Goal: Transaction & Acquisition: Book appointment/travel/reservation

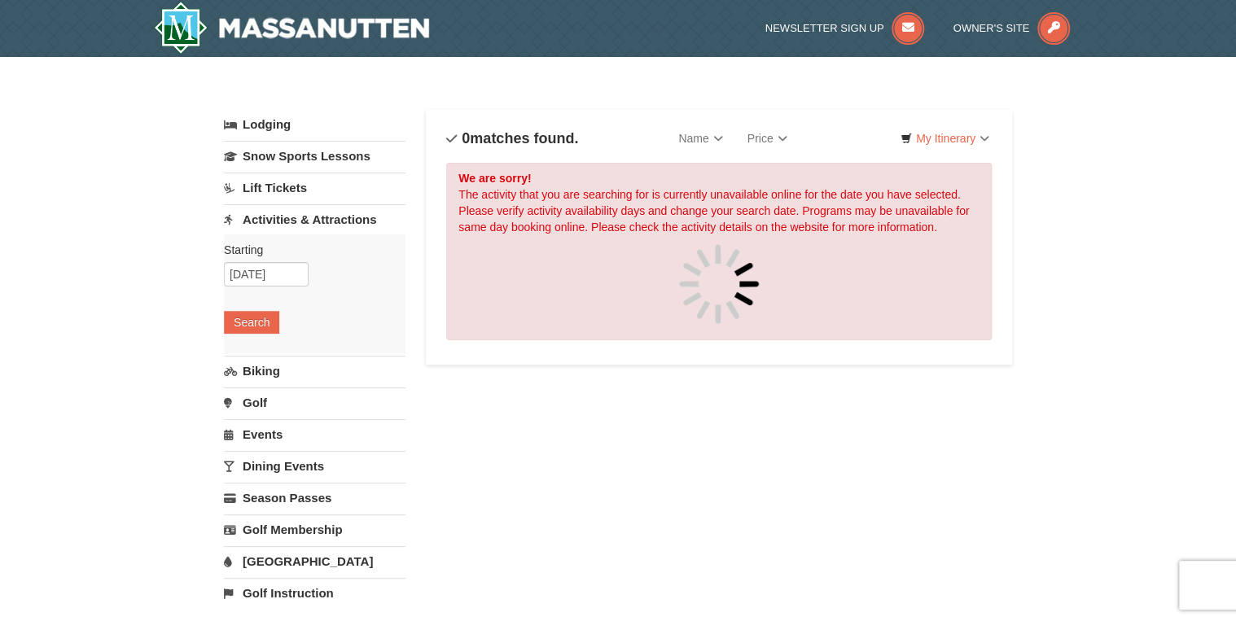
click at [280, 182] on link "Lift Tickets" at bounding box center [315, 188] width 182 height 30
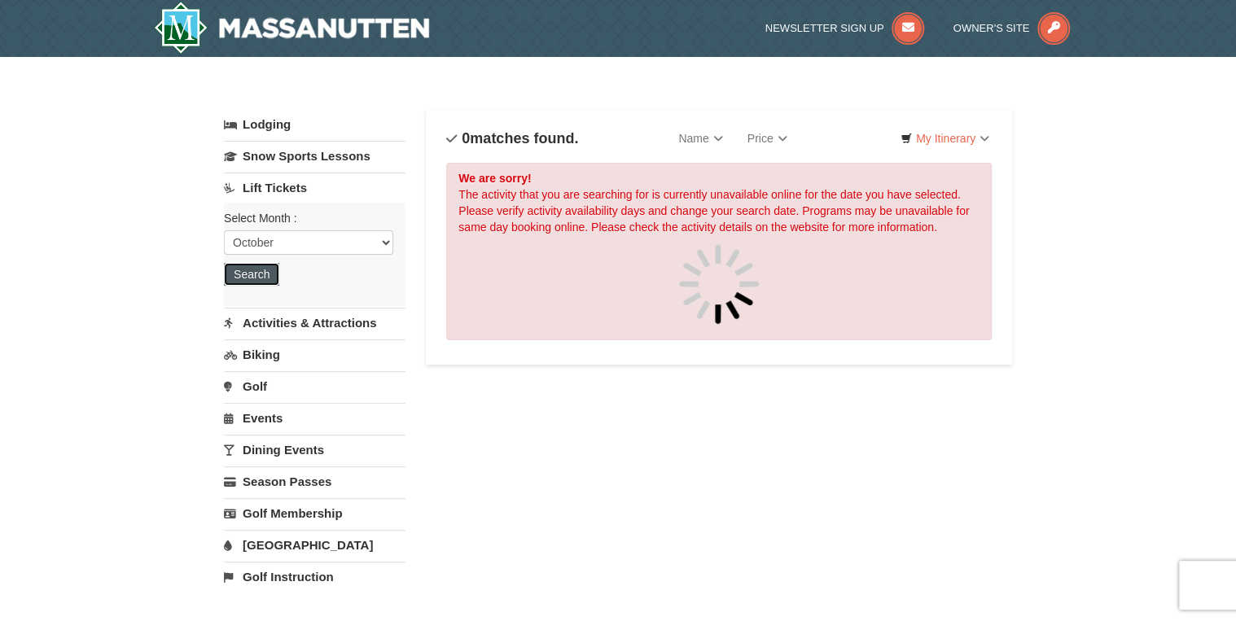
click at [251, 275] on button "Search" at bounding box center [251, 274] width 55 height 23
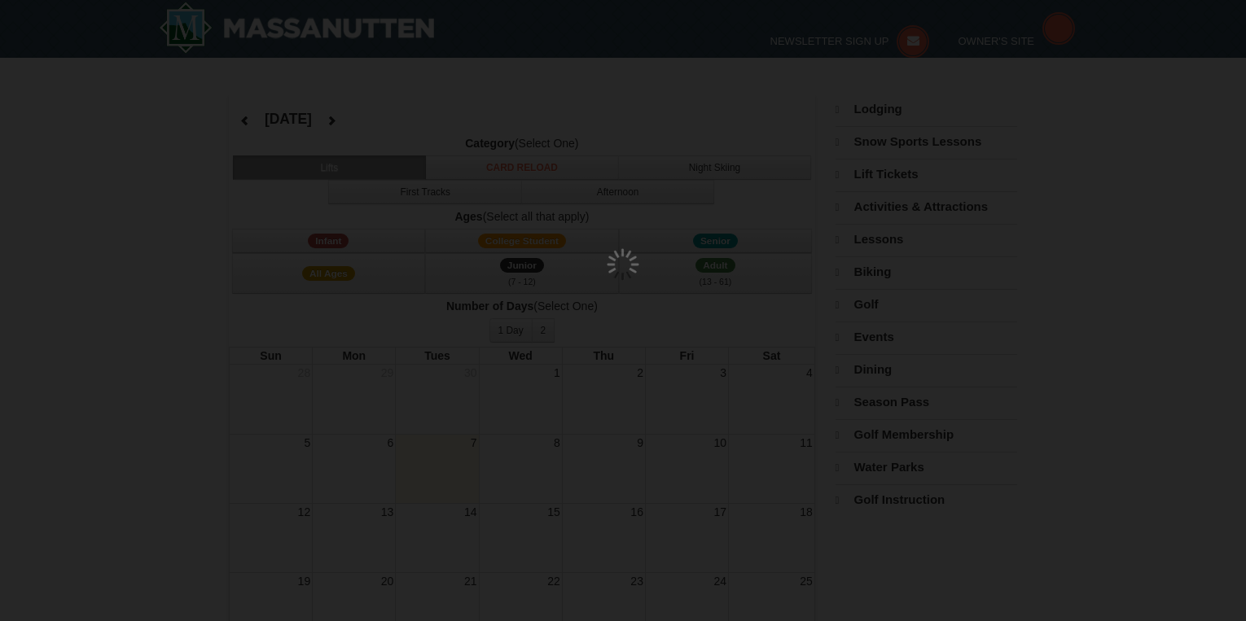
select select "10"
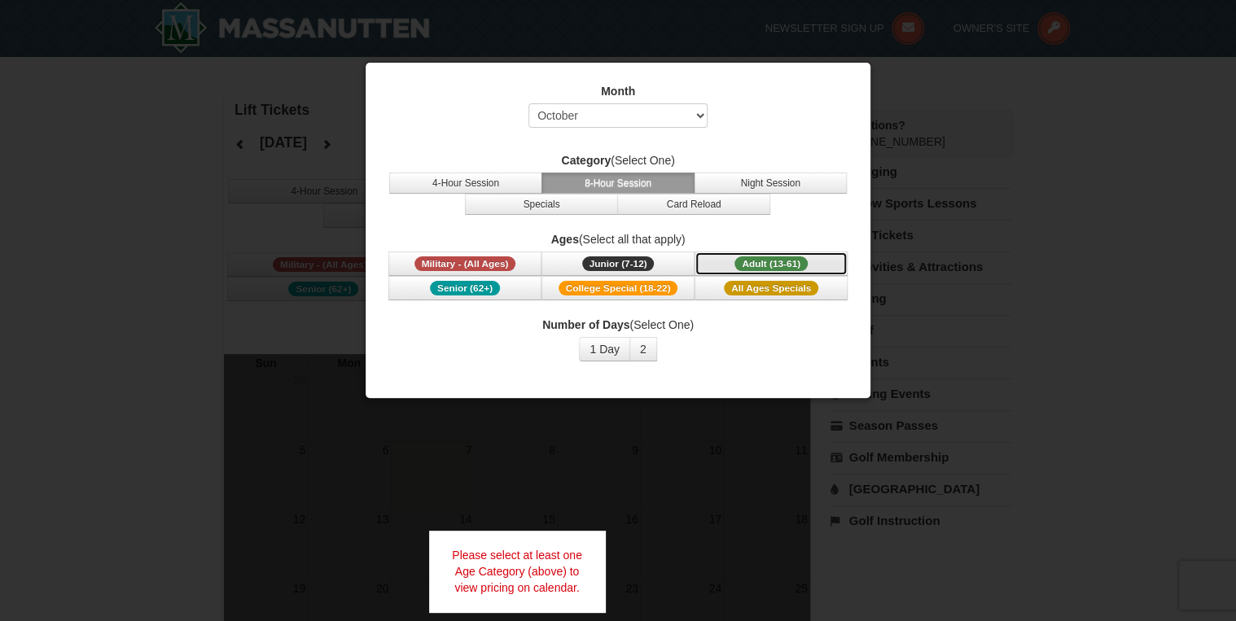
click at [784, 266] on span "Adult (13-61)" at bounding box center [770, 263] width 73 height 15
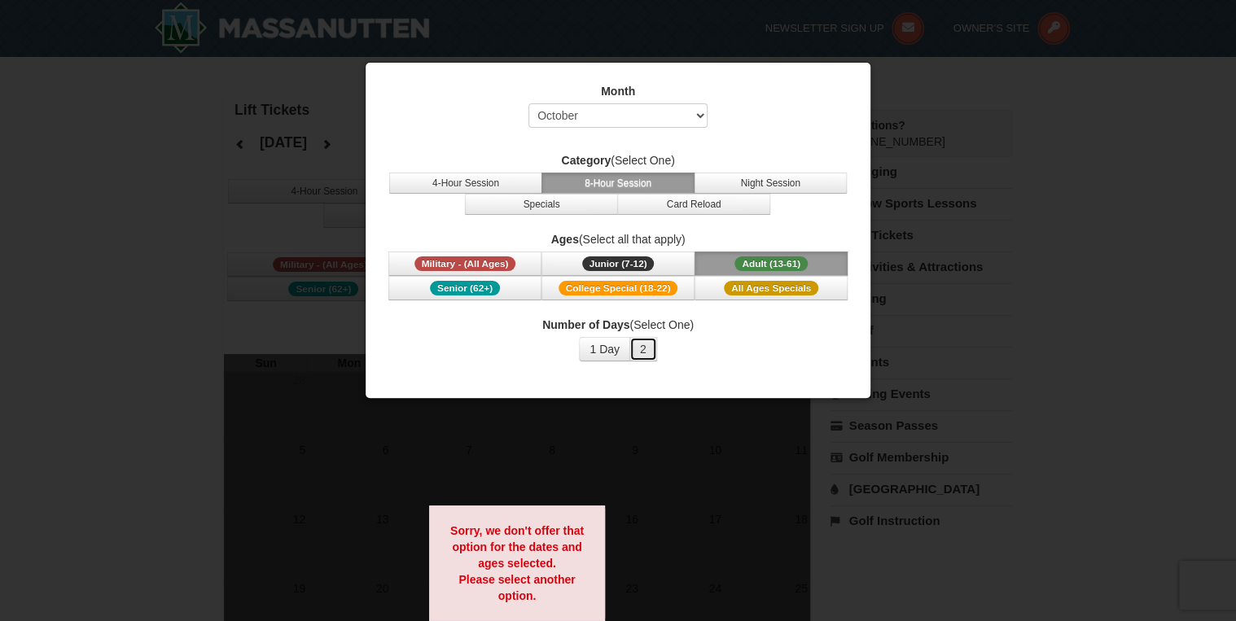
click at [629, 341] on button "2" at bounding box center [643, 349] width 28 height 24
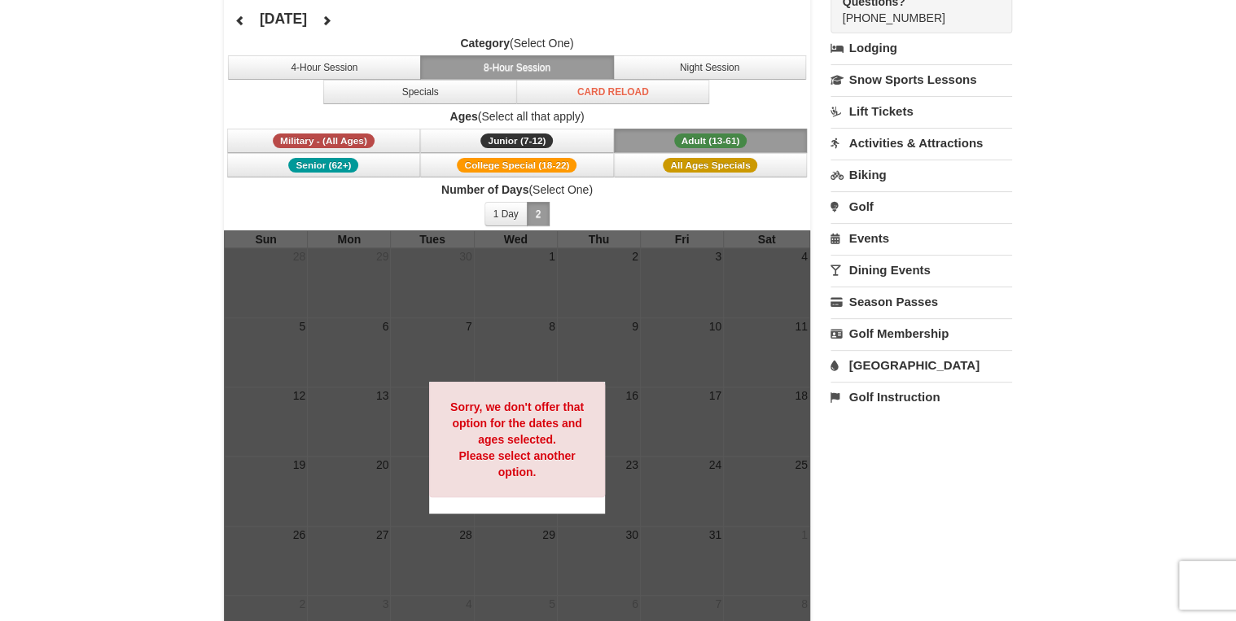
scroll to position [130, 0]
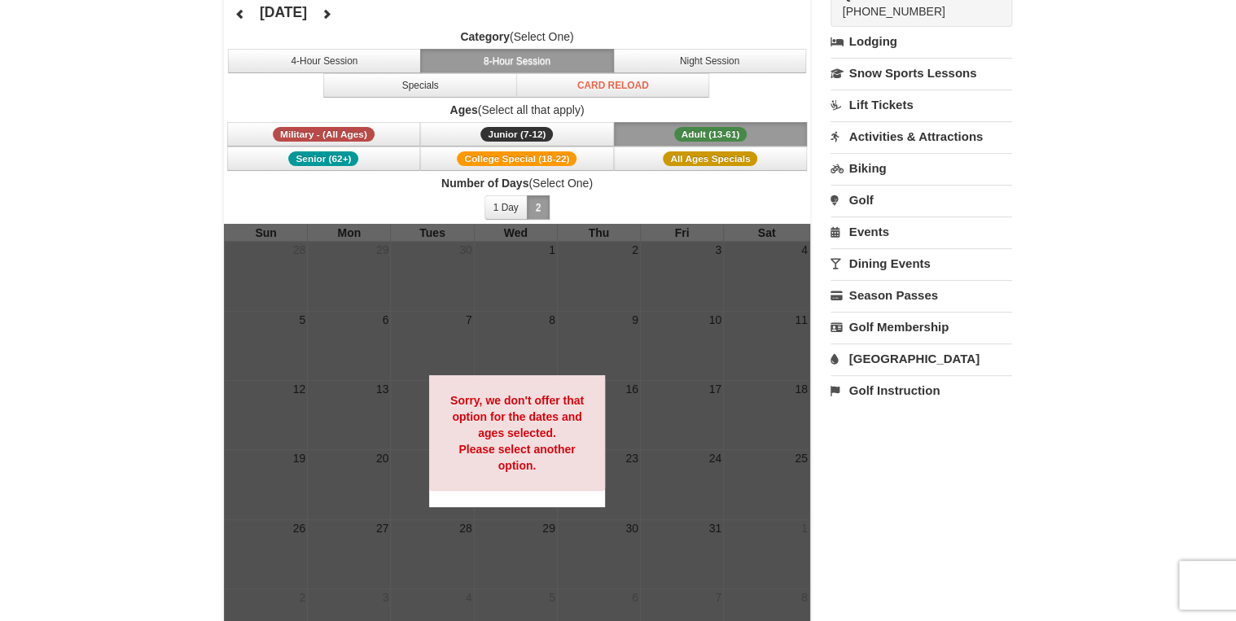
click at [690, 378] on div at bounding box center [517, 441] width 586 height 435
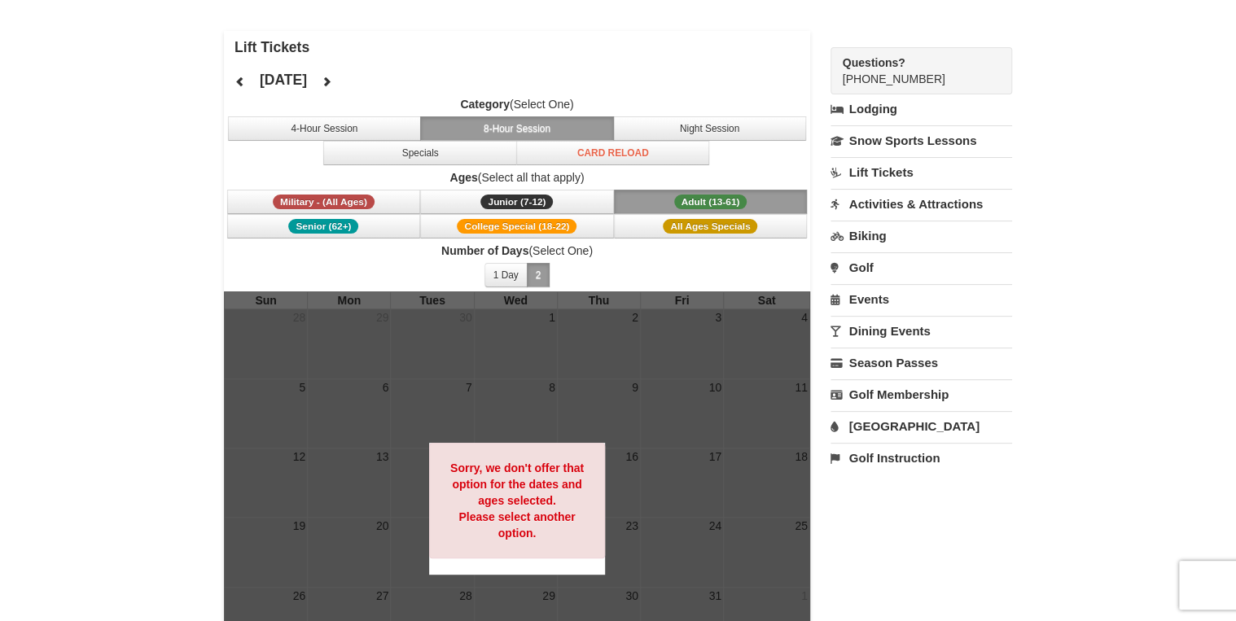
scroll to position [0, 0]
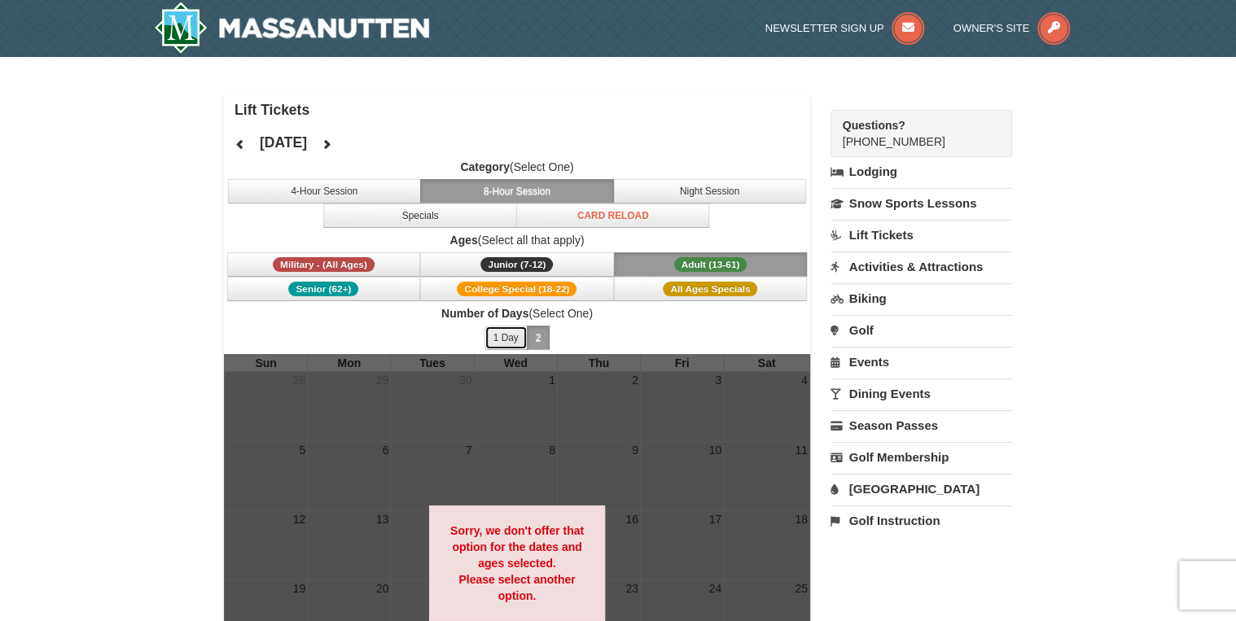
click at [508, 332] on button "1 Day" at bounding box center [505, 338] width 43 height 24
click at [879, 172] on link "Lodging" at bounding box center [921, 171] width 182 height 29
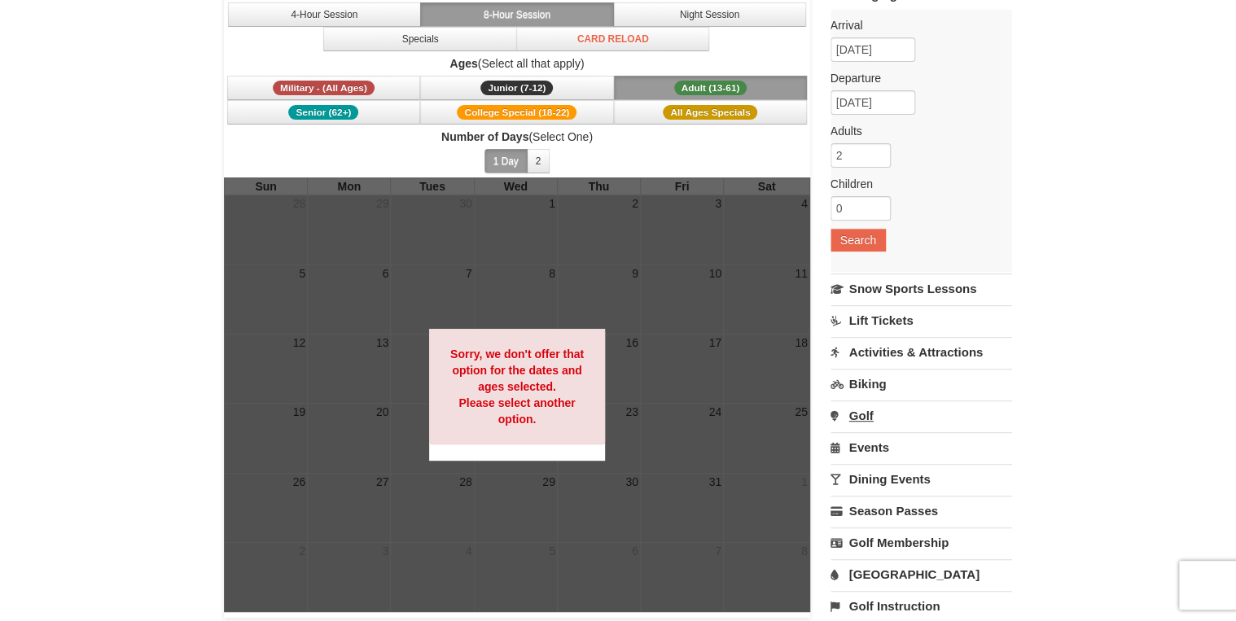
scroll to position [195, 0]
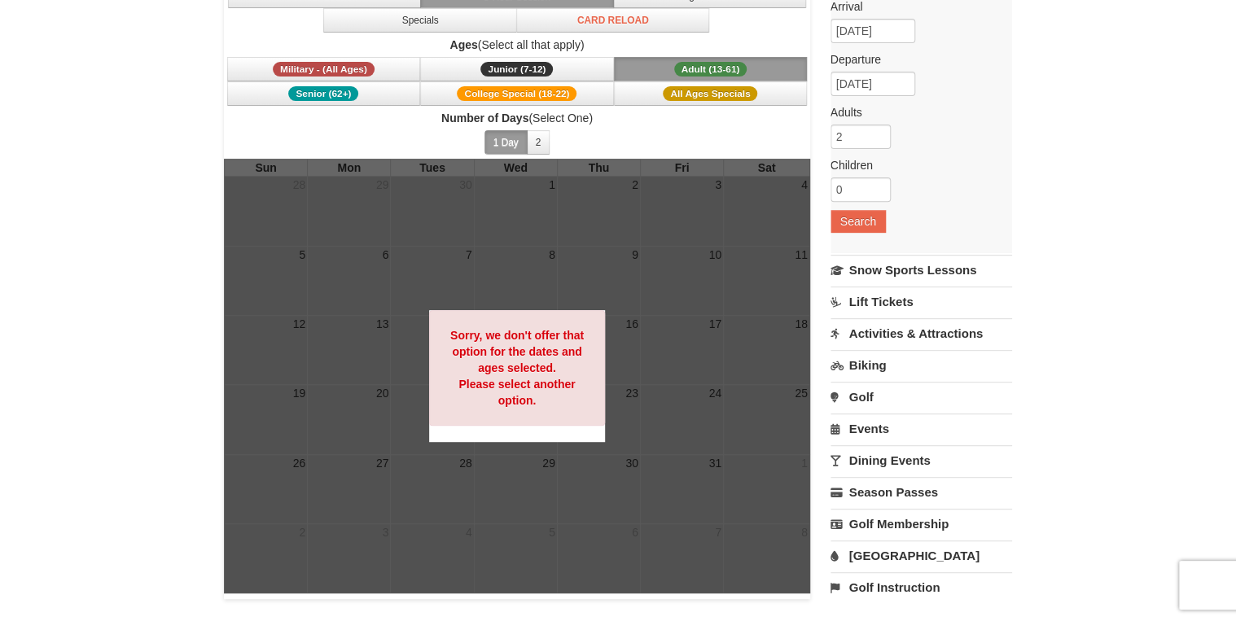
click at [944, 330] on link "Activities & Attractions" at bounding box center [921, 333] width 182 height 30
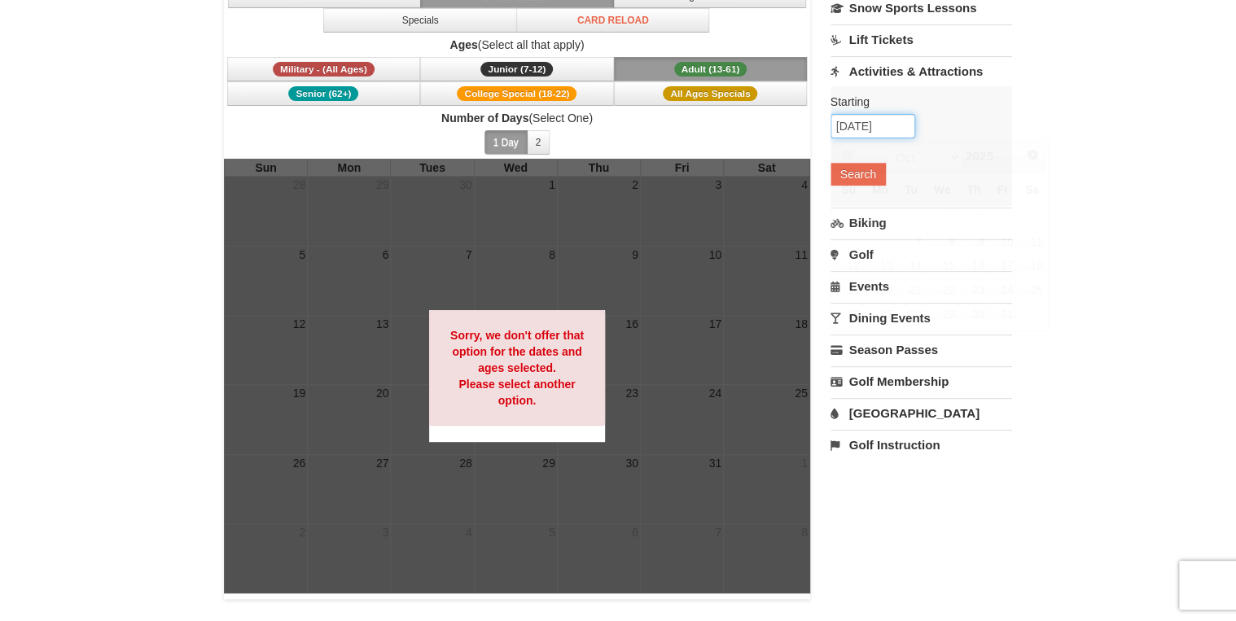
click at [870, 120] on input "[DATE]" at bounding box center [872, 126] width 85 height 24
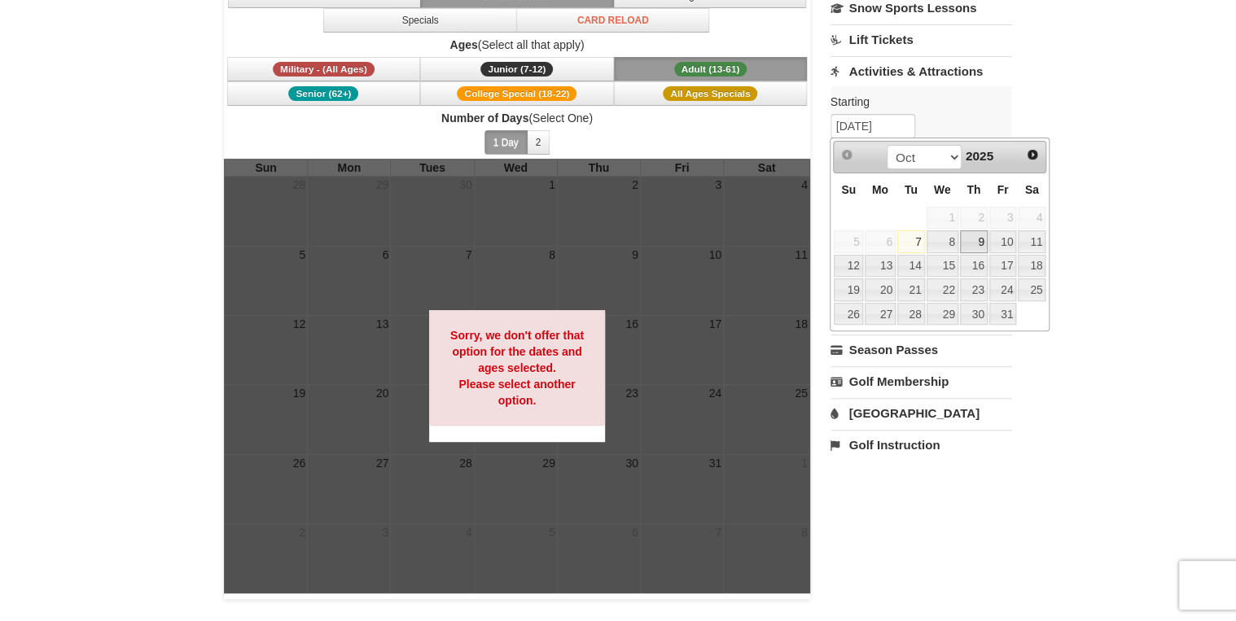
click at [975, 239] on link "9" at bounding box center [974, 241] width 28 height 23
type input "10/09/2025"
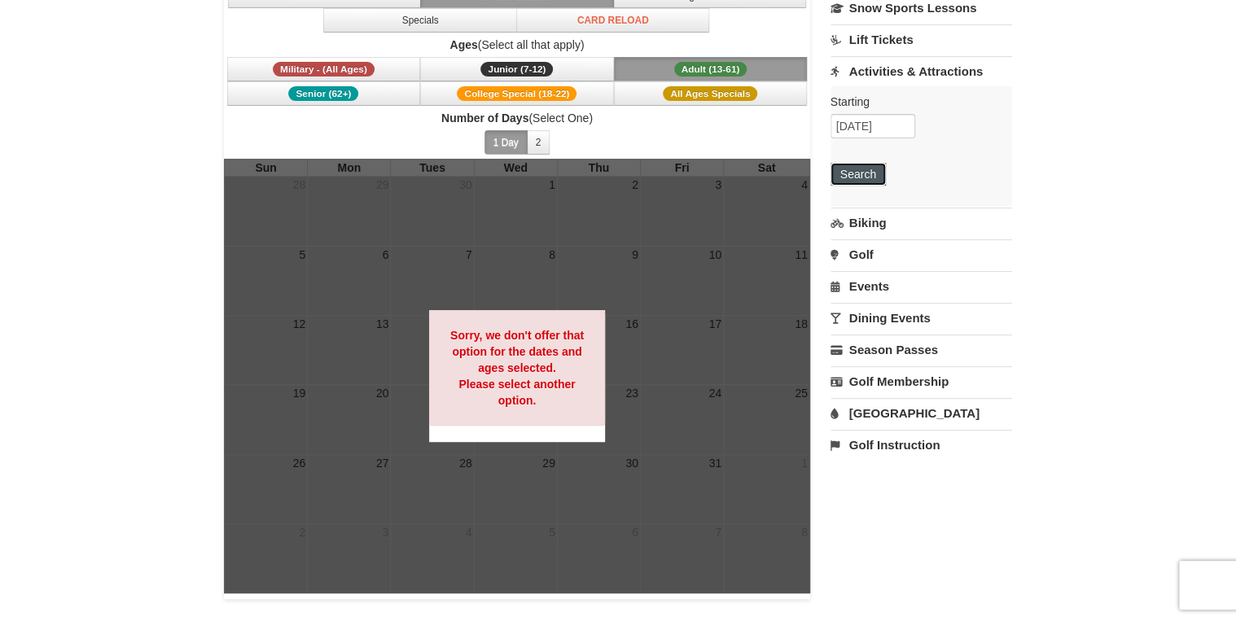
click at [848, 182] on button "Search" at bounding box center [857, 174] width 55 height 23
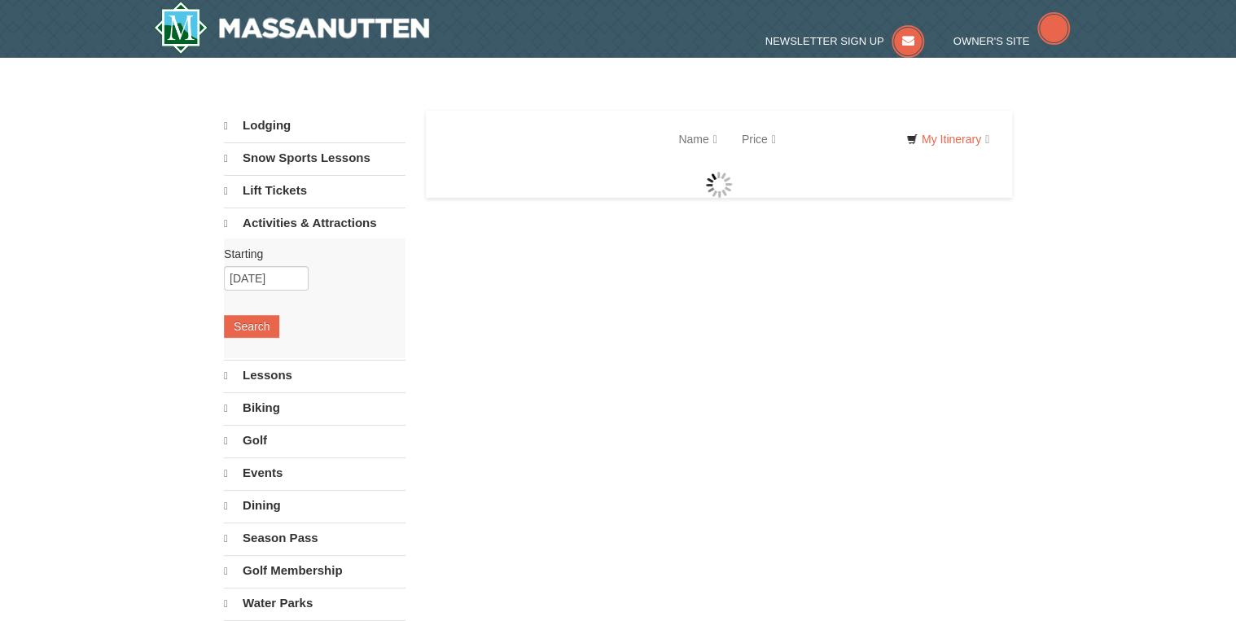
select select "10"
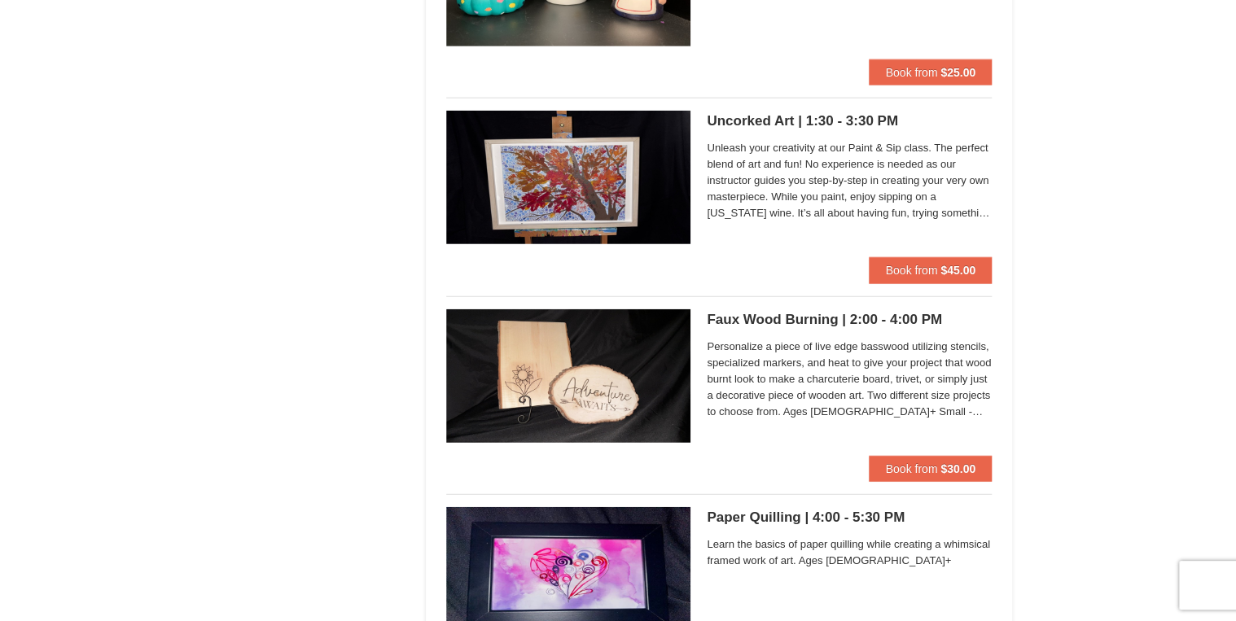
scroll to position [5210, 0]
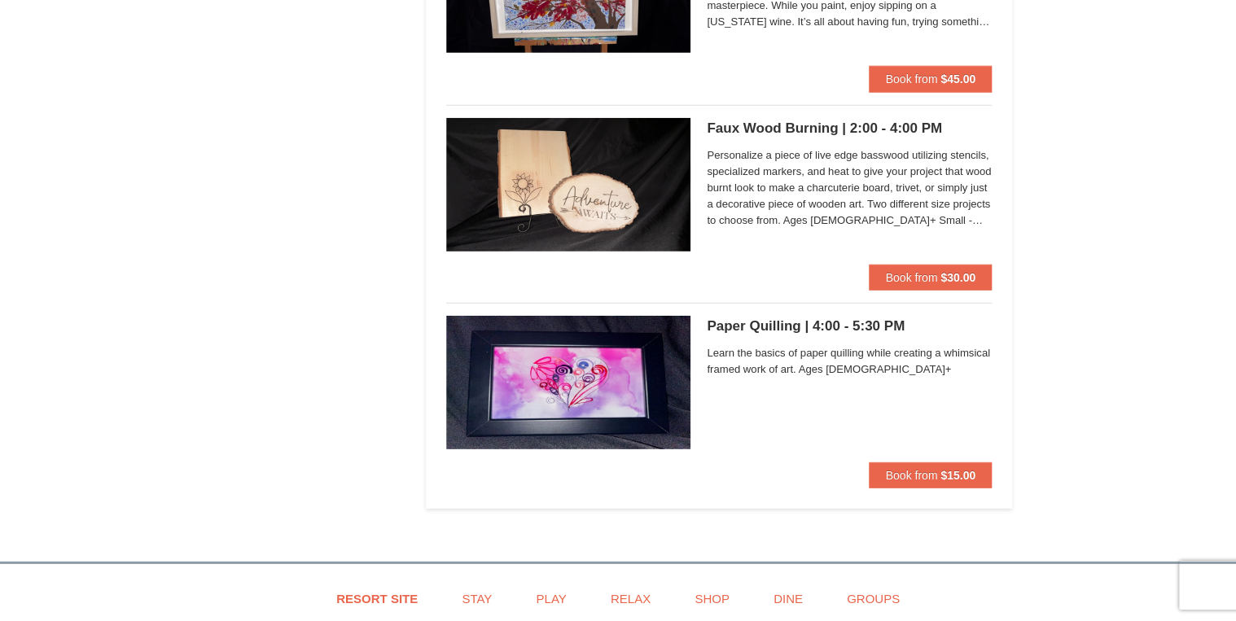
drag, startPoint x: 778, startPoint y: 489, endPoint x: 679, endPoint y: 277, distance: 234.6
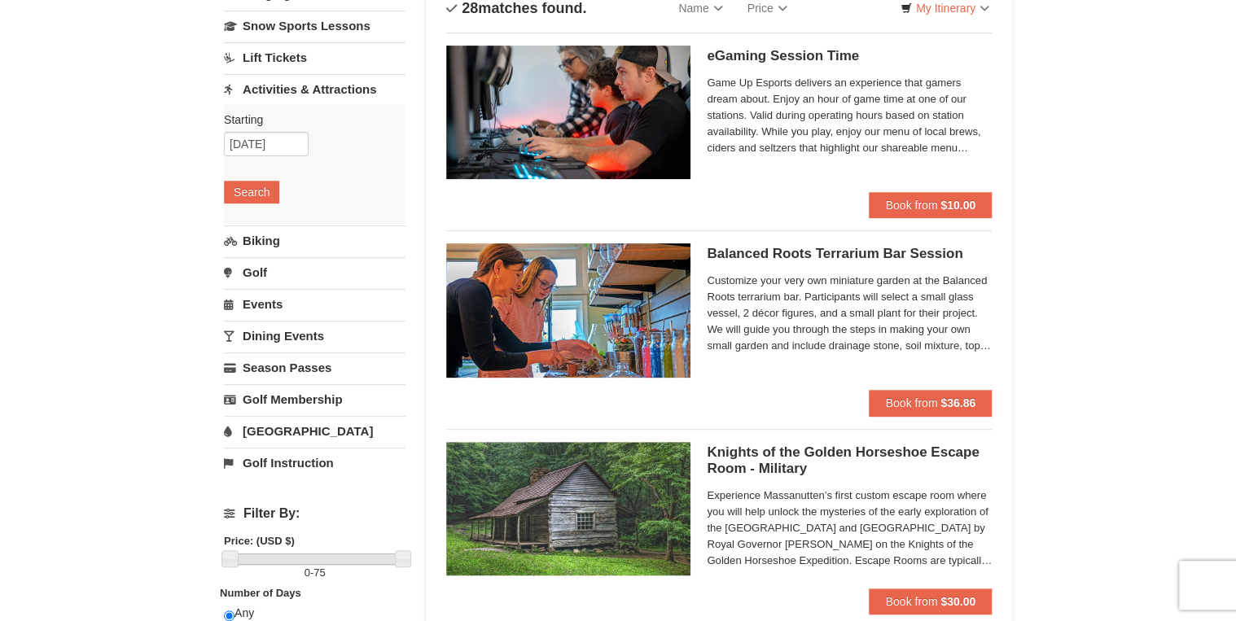
scroll to position [0, 0]
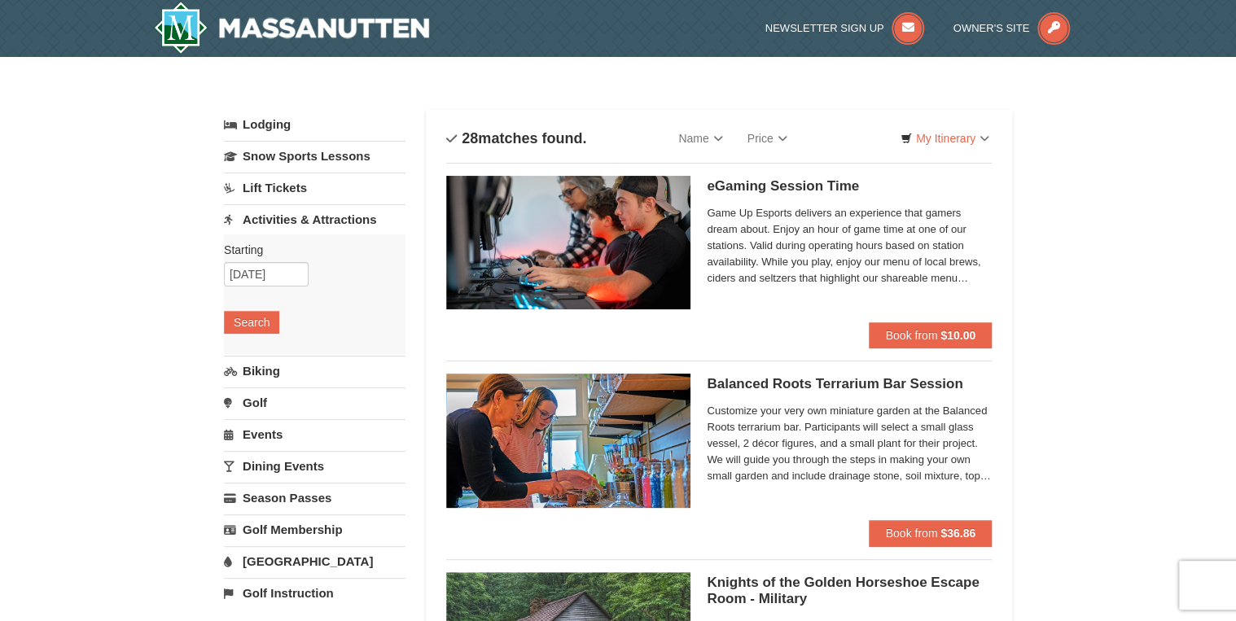
click at [269, 401] on link "Golf" at bounding box center [315, 403] width 182 height 30
click at [257, 372] on div "Starting Please format dates MM/DD/YYYY Please format dates MM/DD/YYYY 10/09/20…" at bounding box center [315, 358] width 182 height 120
click at [256, 378] on button "Search" at bounding box center [251, 386] width 55 height 23
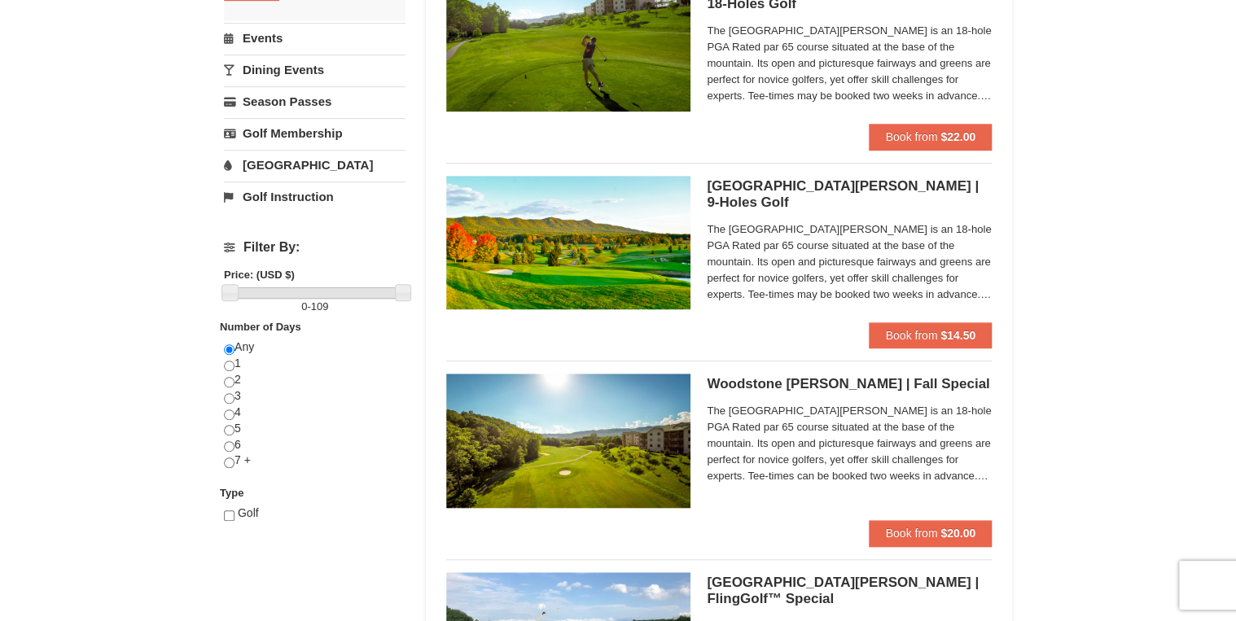
scroll to position [261, 0]
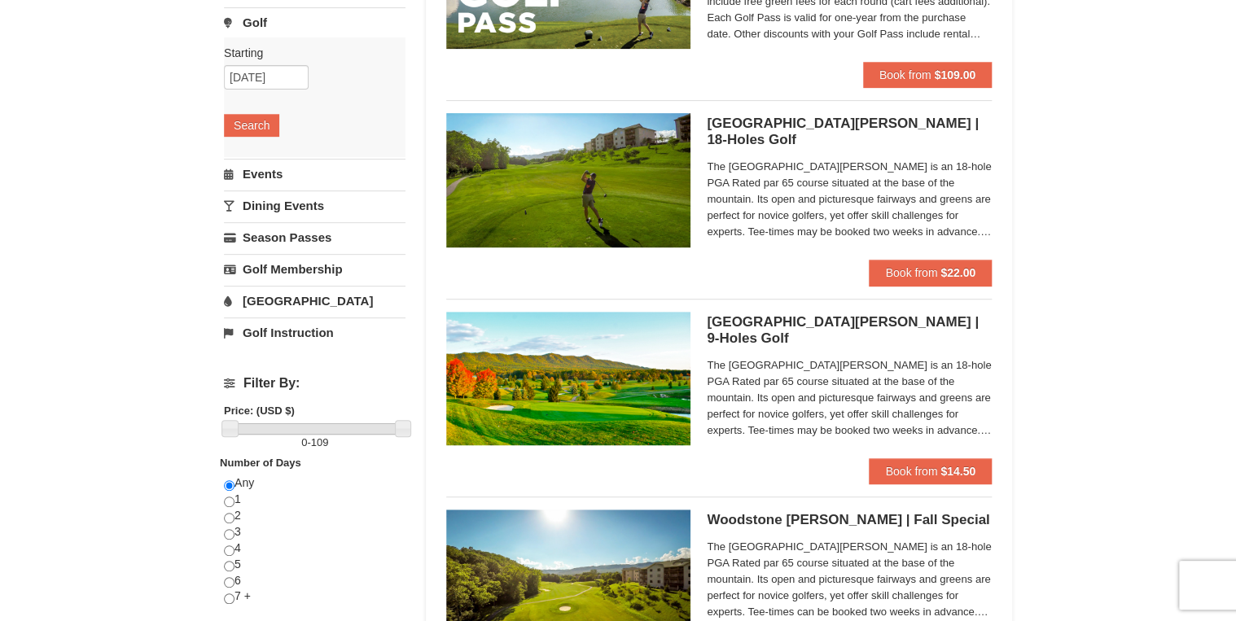
click at [274, 301] on link "[GEOGRAPHIC_DATA]" at bounding box center [315, 301] width 182 height 30
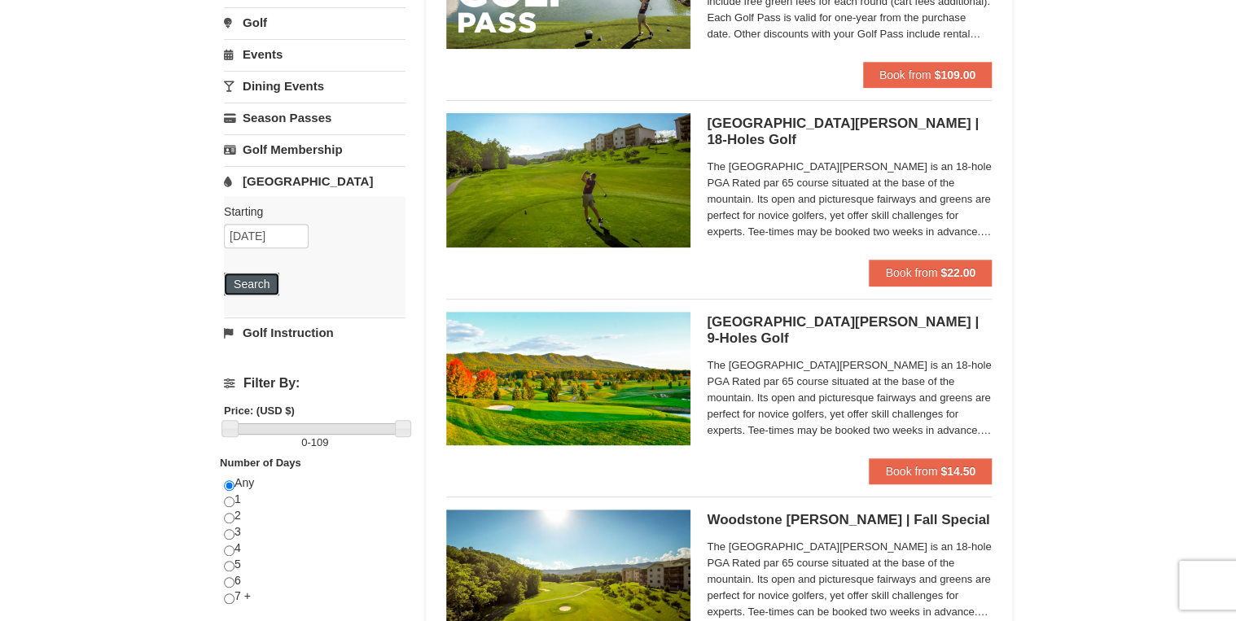
click at [249, 283] on button "Search" at bounding box center [251, 284] width 55 height 23
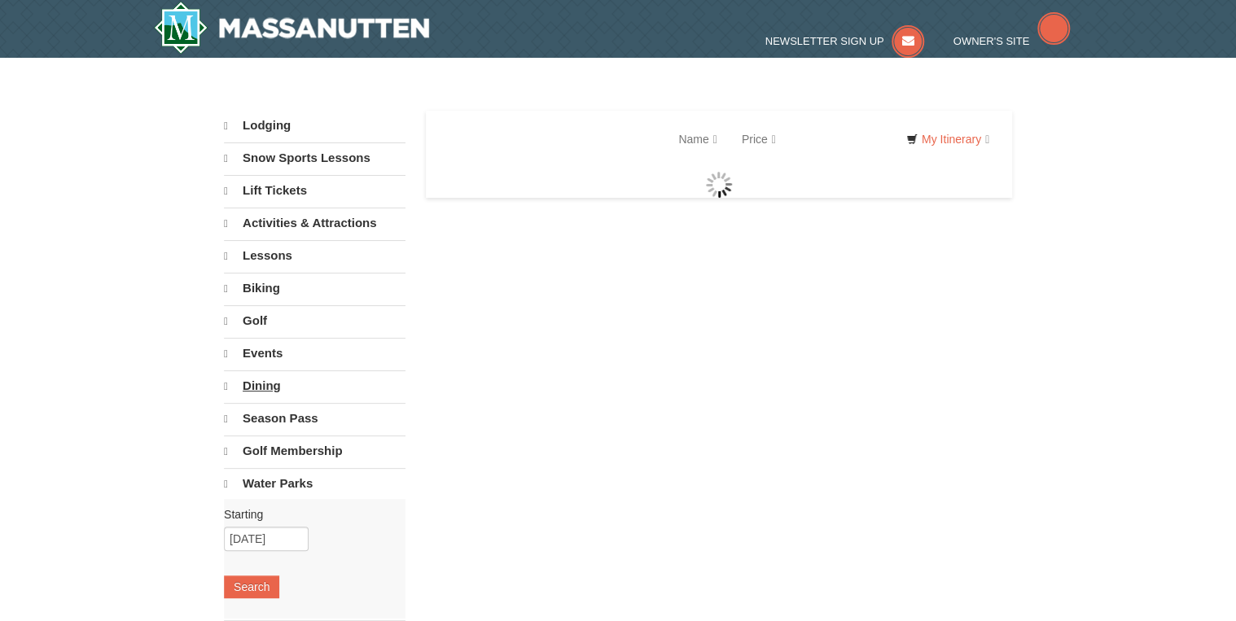
select select "10"
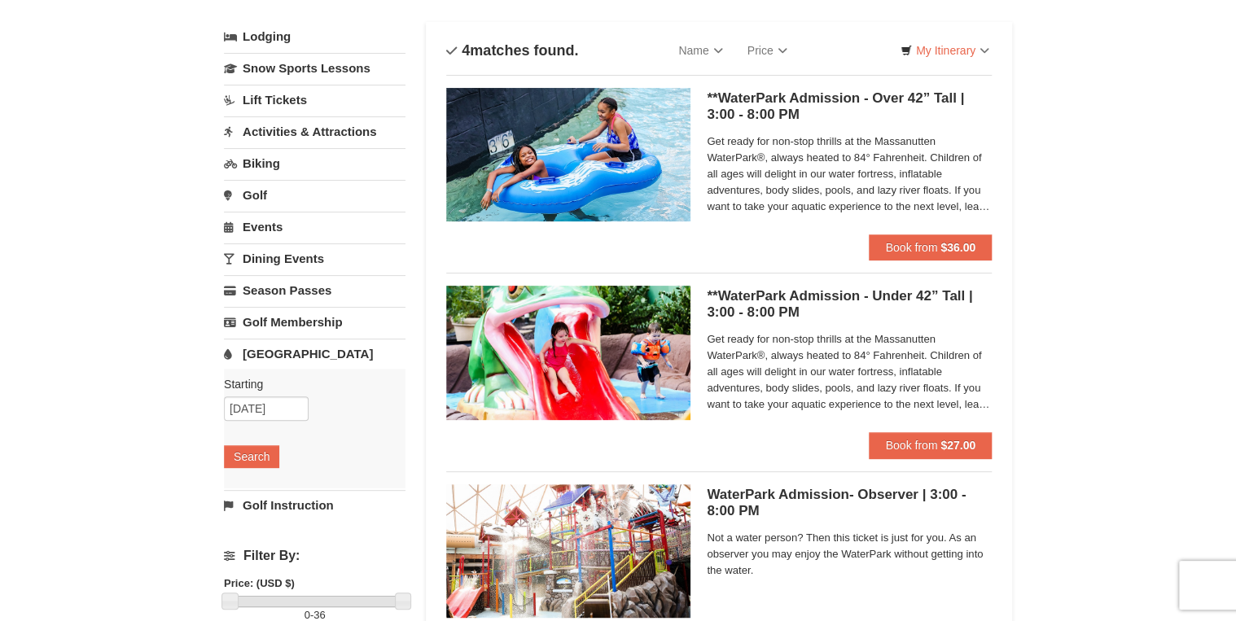
scroll to position [65, 0]
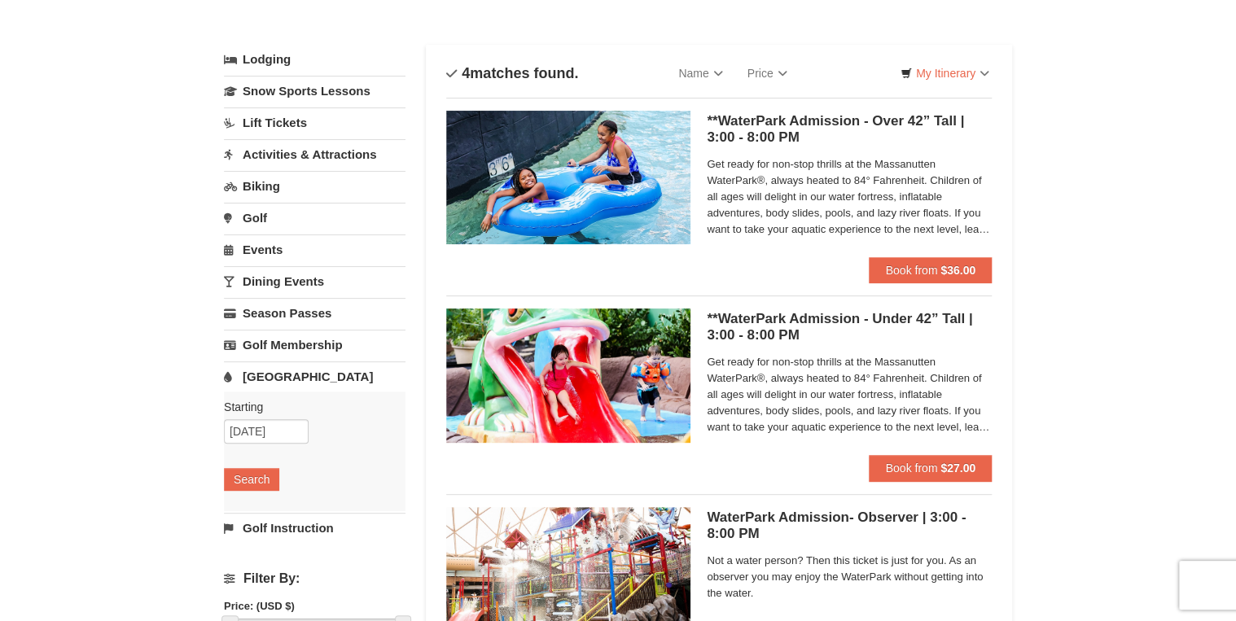
click at [258, 250] on link "Events" at bounding box center [315, 249] width 182 height 30
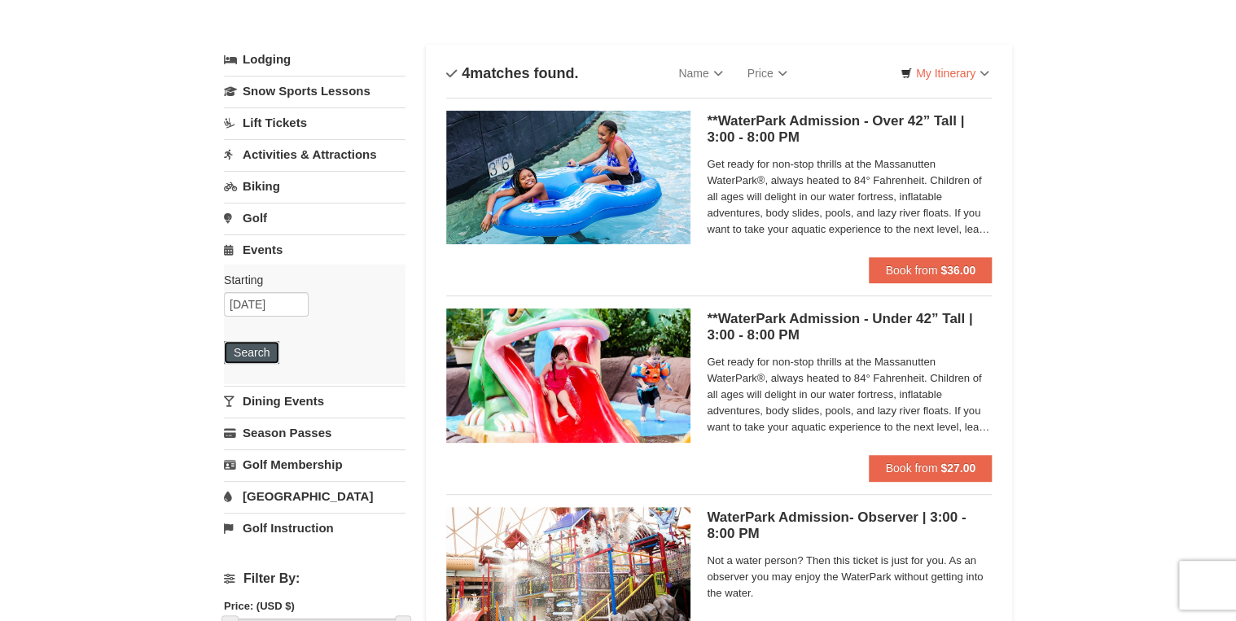
click at [261, 355] on button "Search" at bounding box center [251, 352] width 55 height 23
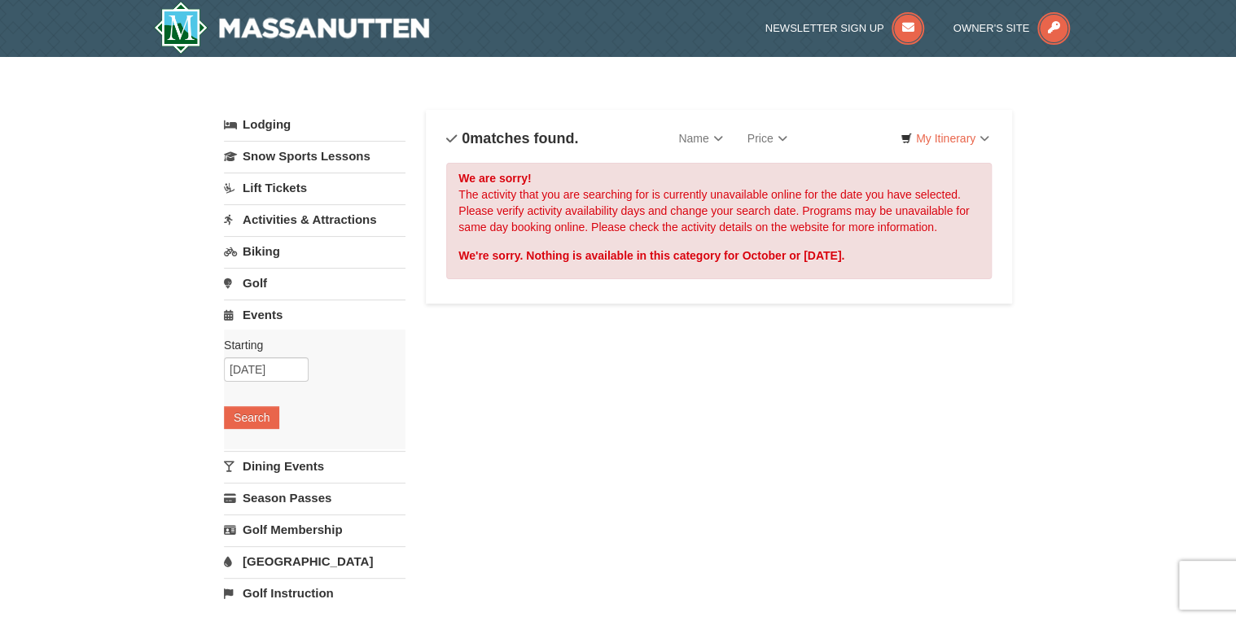
click at [261, 458] on link "Dining Events" at bounding box center [315, 466] width 182 height 30
click at [253, 449] on button "Search" at bounding box center [251, 449] width 55 height 23
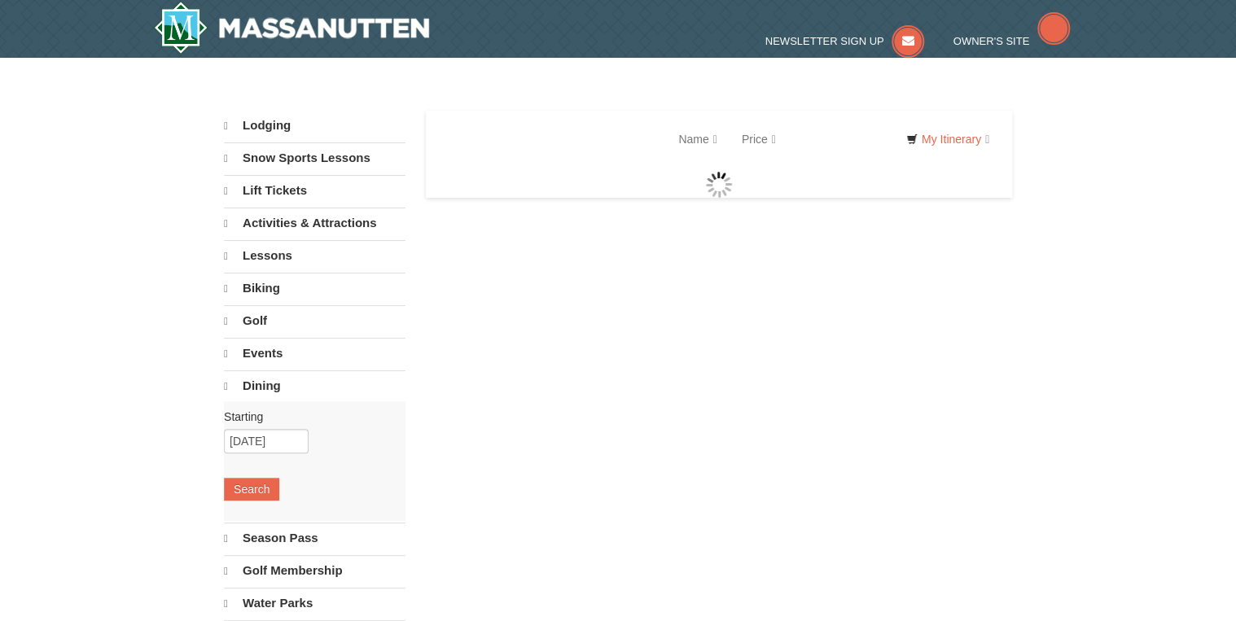
select select "10"
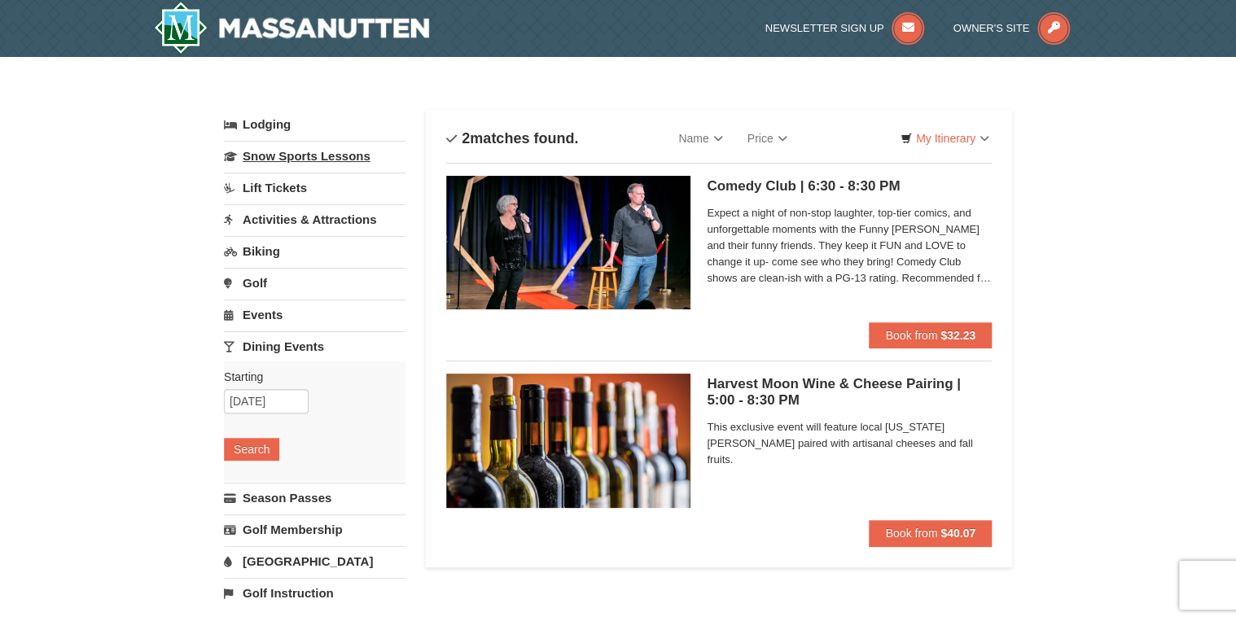
click at [276, 155] on link "Snow Sports Lessons" at bounding box center [315, 156] width 182 height 30
